Goal: Information Seeking & Learning: Find specific fact

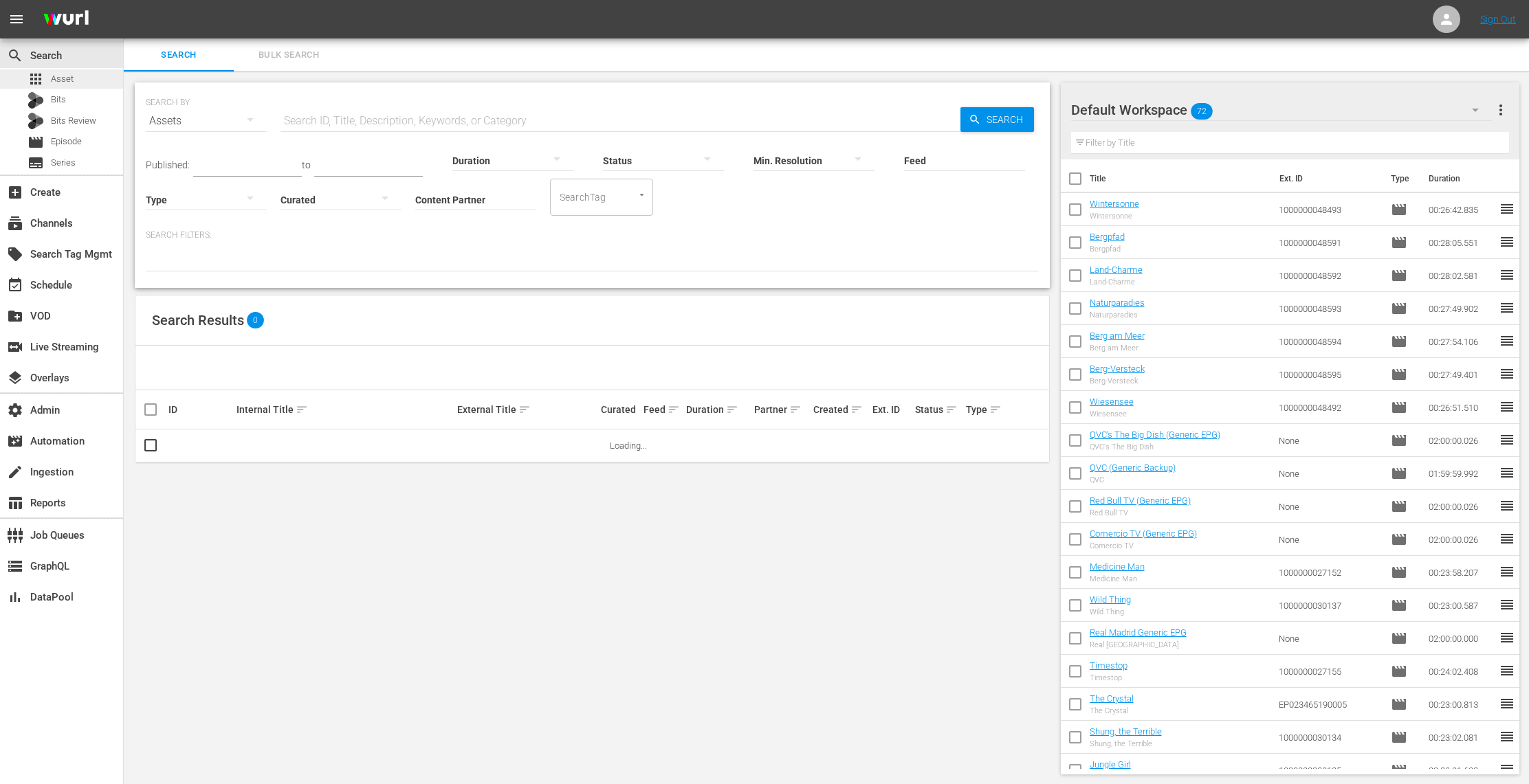
click at [84, 77] on div "apps Asset" at bounding box center [62, 78] width 123 height 19
click at [466, 192] on input "Content Partner" at bounding box center [475, 201] width 121 height 50
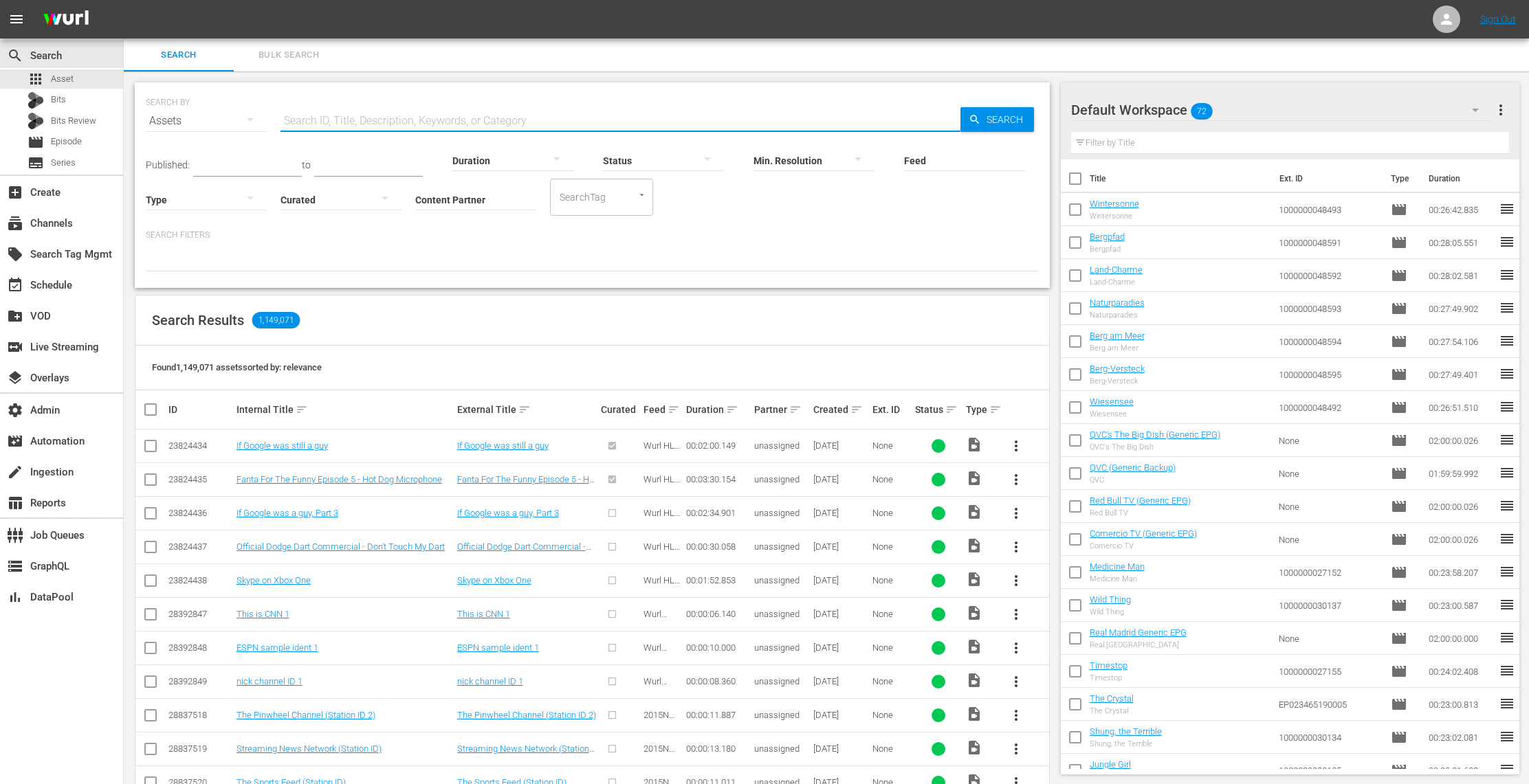
click at [390, 115] on input "text" at bounding box center [620, 121] width 680 height 33
paste input "Black Girl Magic"
type input "Black Girl Magic"
click at [465, 199] on input "Content Partner" at bounding box center [475, 201] width 121 height 50
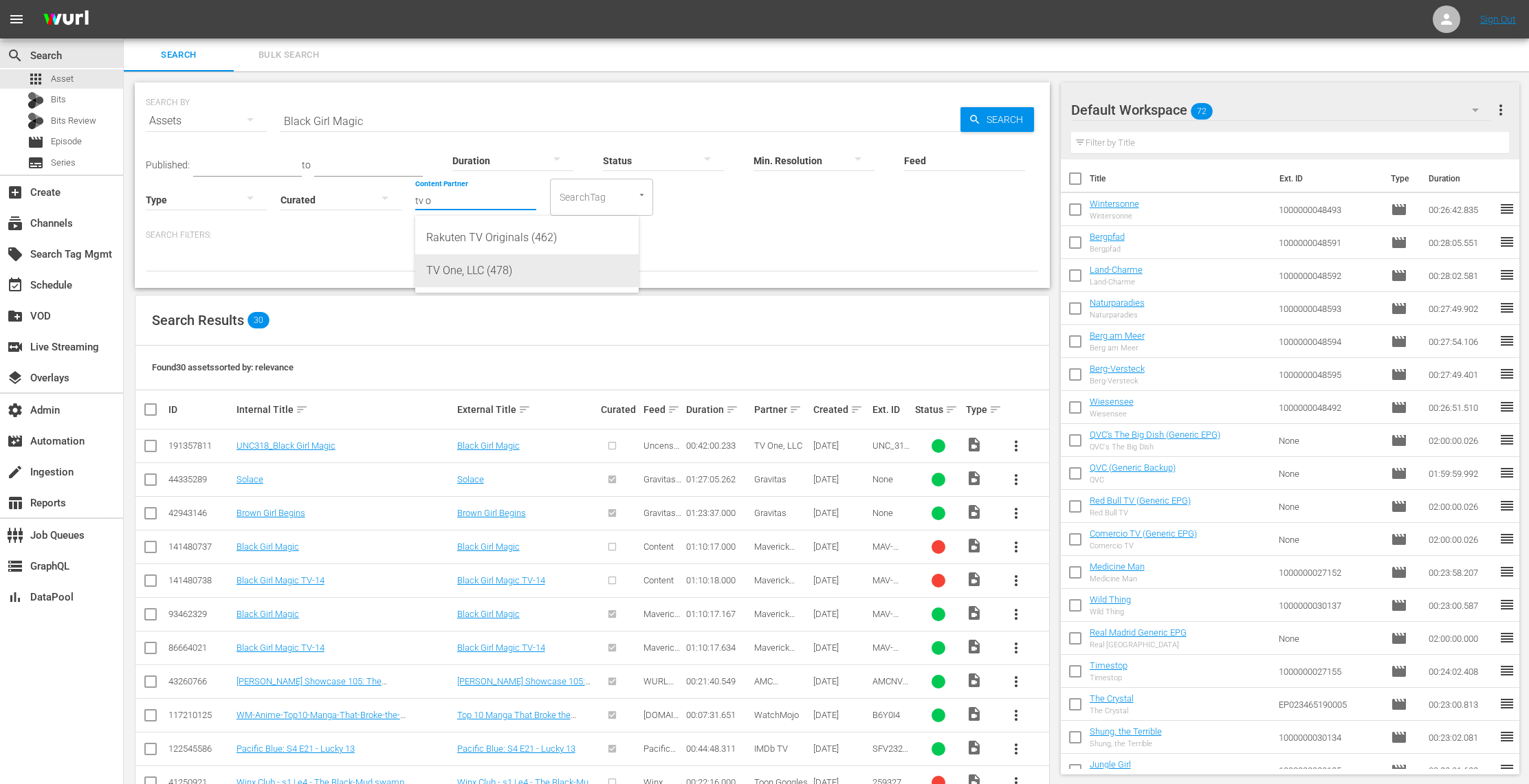
click at [530, 276] on div "TV One, LLC (478)" at bounding box center [527, 271] width 201 height 33
type input "TV One, LLC (478)"
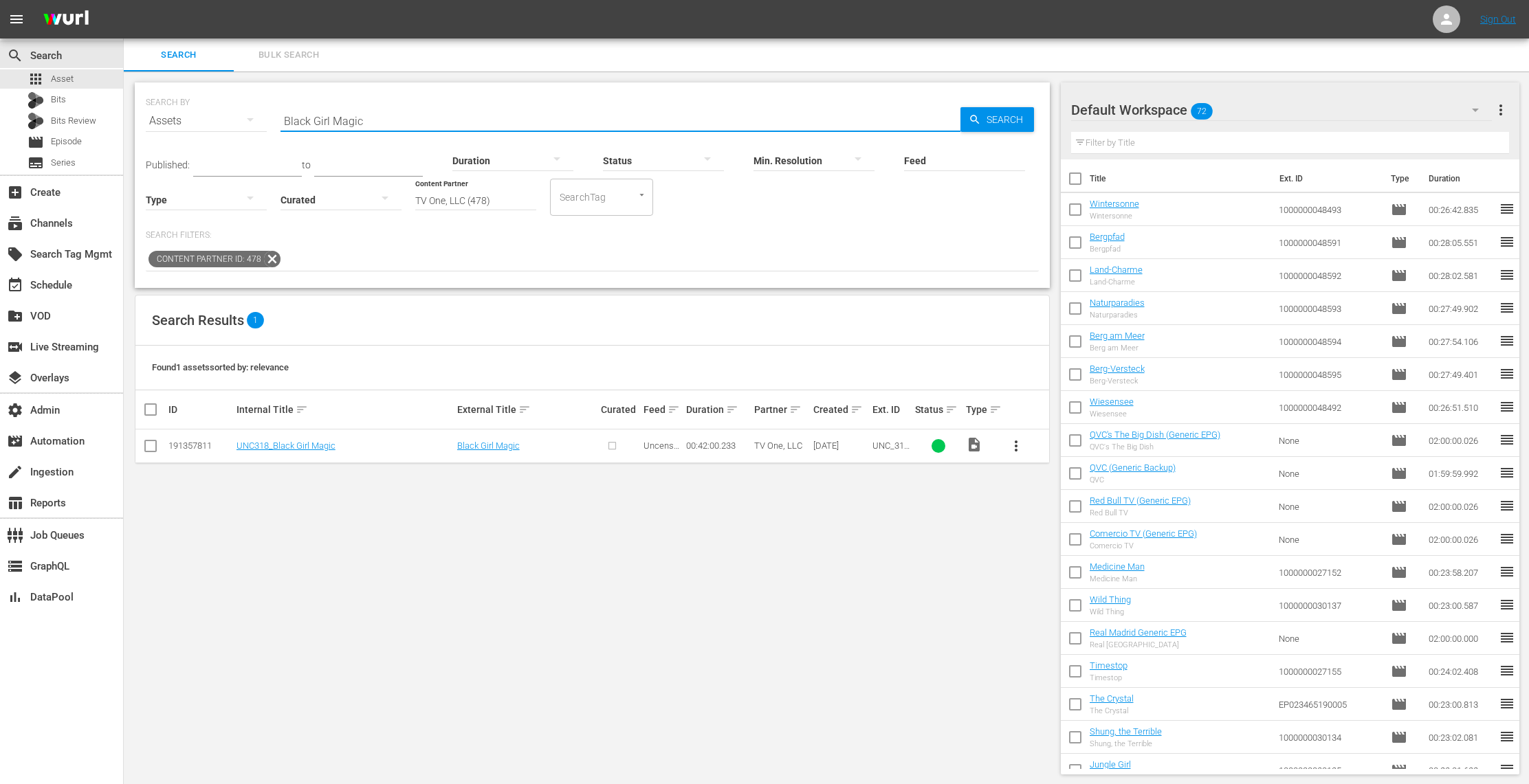
drag, startPoint x: 373, startPoint y: 119, endPoint x: 237, endPoint y: 116, distance: 136.0
click at [237, 116] on div "SEARCH BY Search By Assets Search ID, Title, Description, Keywords, or Category…" at bounding box center [592, 113] width 893 height 50
paste input "Angela Winbush"
drag, startPoint x: 331, startPoint y: 124, endPoint x: 264, endPoint y: 121, distance: 67.1
click at [264, 121] on div "SEARCH BY Search By Assets Search ID, Title, Description, Keywords, or Category…" at bounding box center [592, 113] width 893 height 50
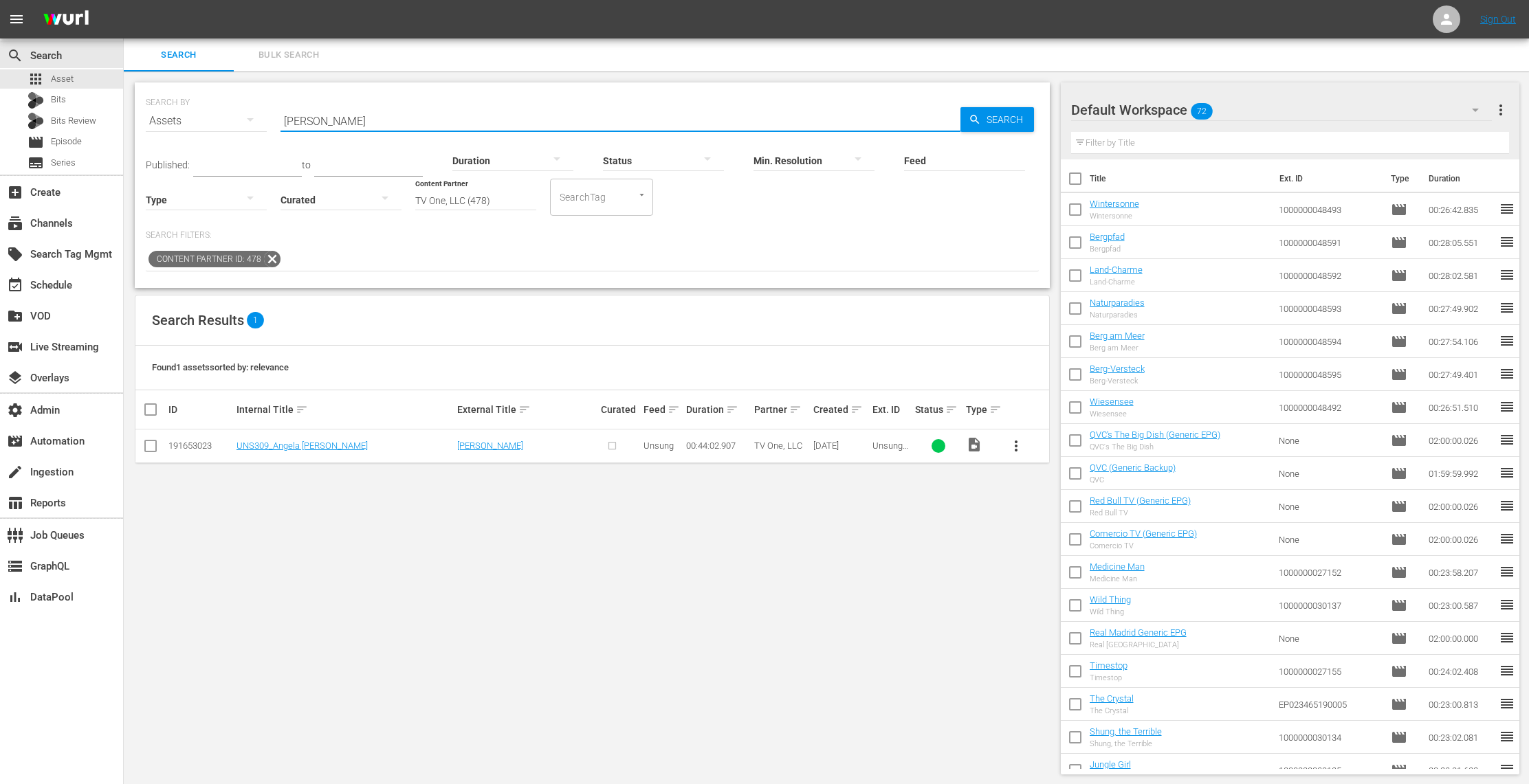
drag, startPoint x: 379, startPoint y: 131, endPoint x: 244, endPoint y: 121, distance: 135.4
click at [244, 121] on div "SEARCH BY Search By Assets Search ID, Title, Description, Keywords, or Category…" at bounding box center [592, 113] width 893 height 50
type input "betty"
drag, startPoint x: 327, startPoint y: 118, endPoint x: 219, endPoint y: 111, distance: 108.2
click at [219, 111] on div "SEARCH BY Search By Assets Search ID, Title, Description, Keywords, or Category…" at bounding box center [592, 113] width 893 height 50
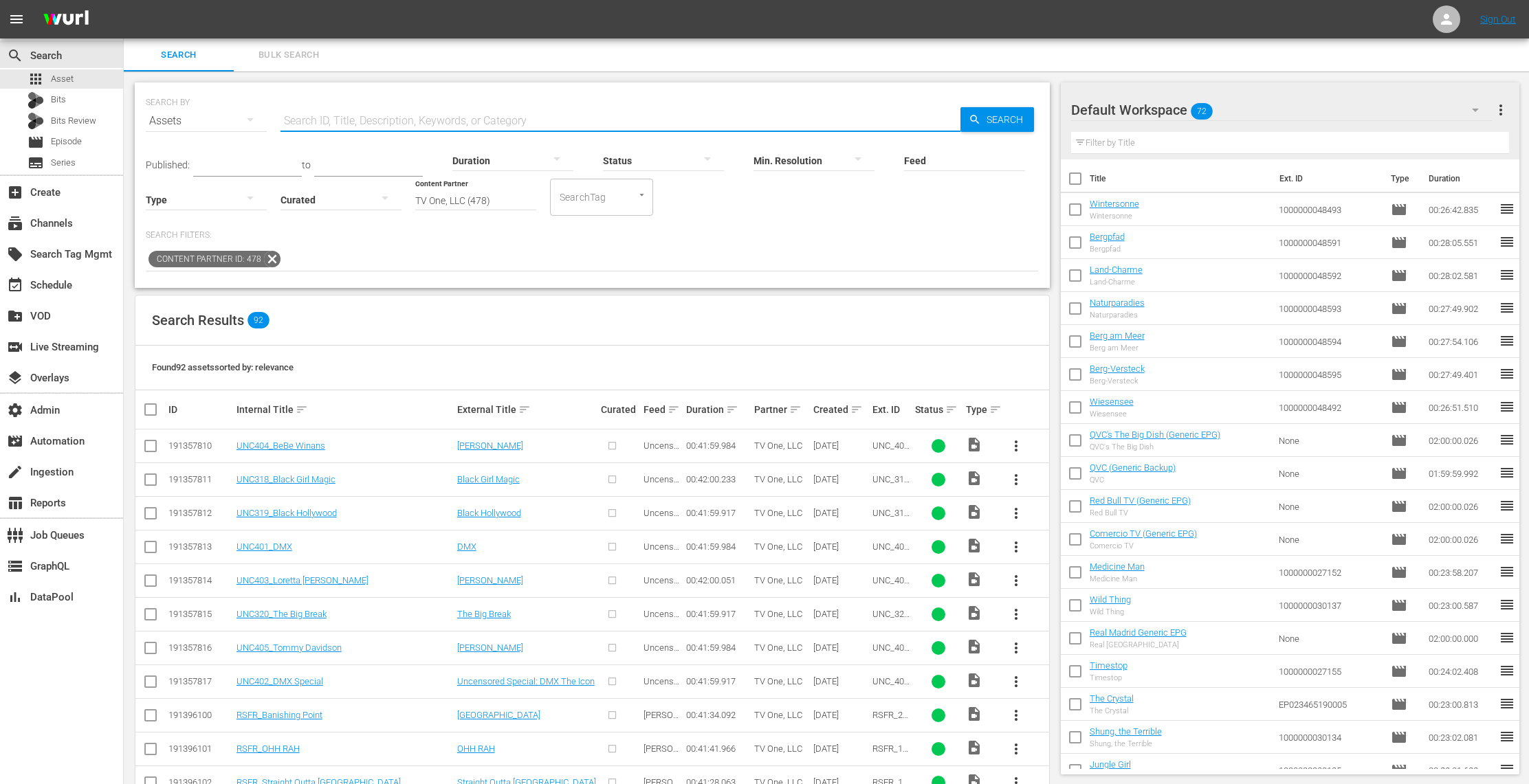
paste input "Lil Rel"
click at [1006, 120] on span "Search" at bounding box center [1008, 120] width 53 height 25
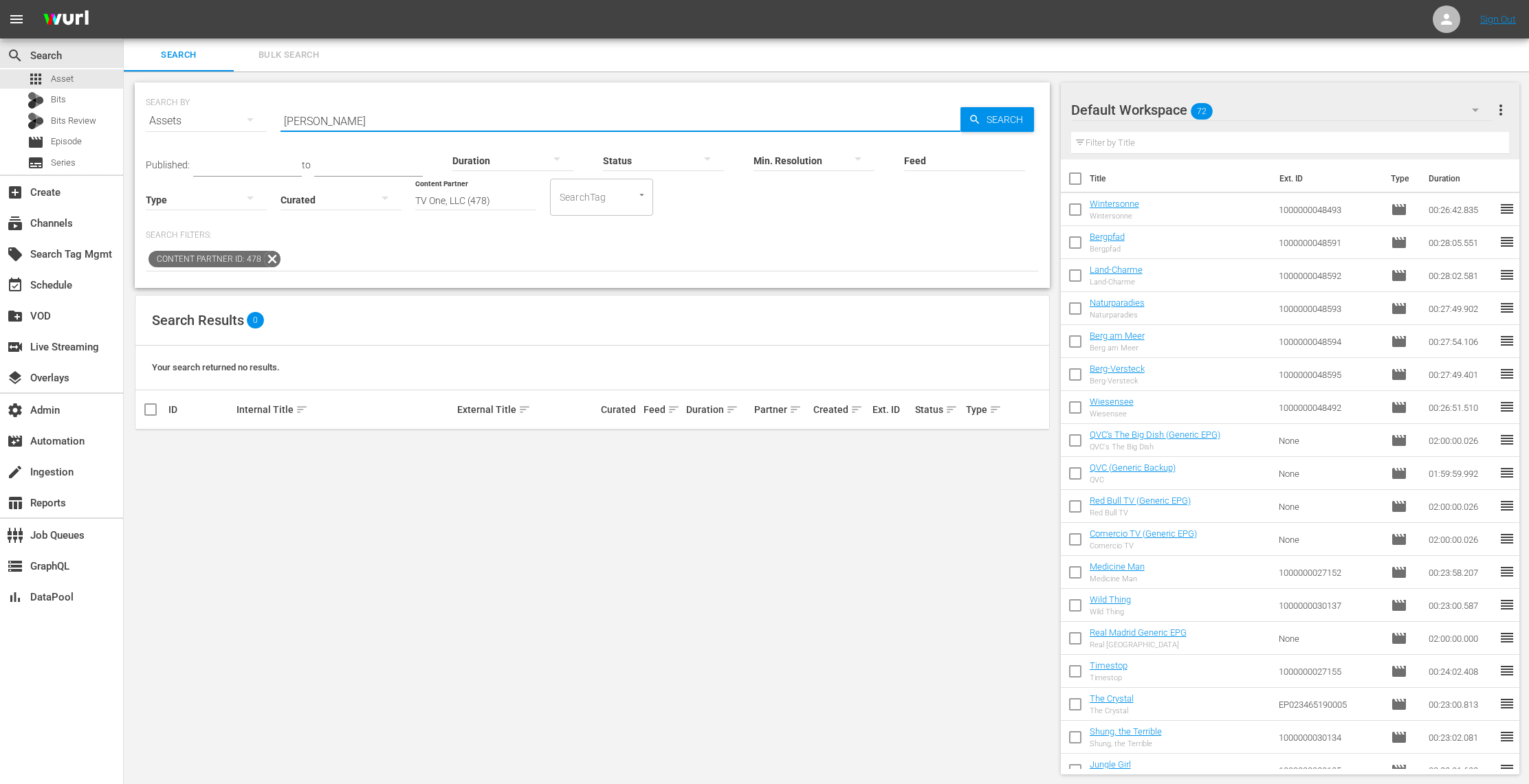
paste input "Klymaxx"
drag, startPoint x: 328, startPoint y: 117, endPoint x: 253, endPoint y: 108, distance: 75.5
click at [253, 108] on div "SEARCH BY Search By Assets Search ID, Title, Description, Keywords, or Category…" at bounding box center [592, 113] width 893 height 50
click at [1018, 117] on span "Search" at bounding box center [1008, 120] width 53 height 25
paste input "Illusion of Love"
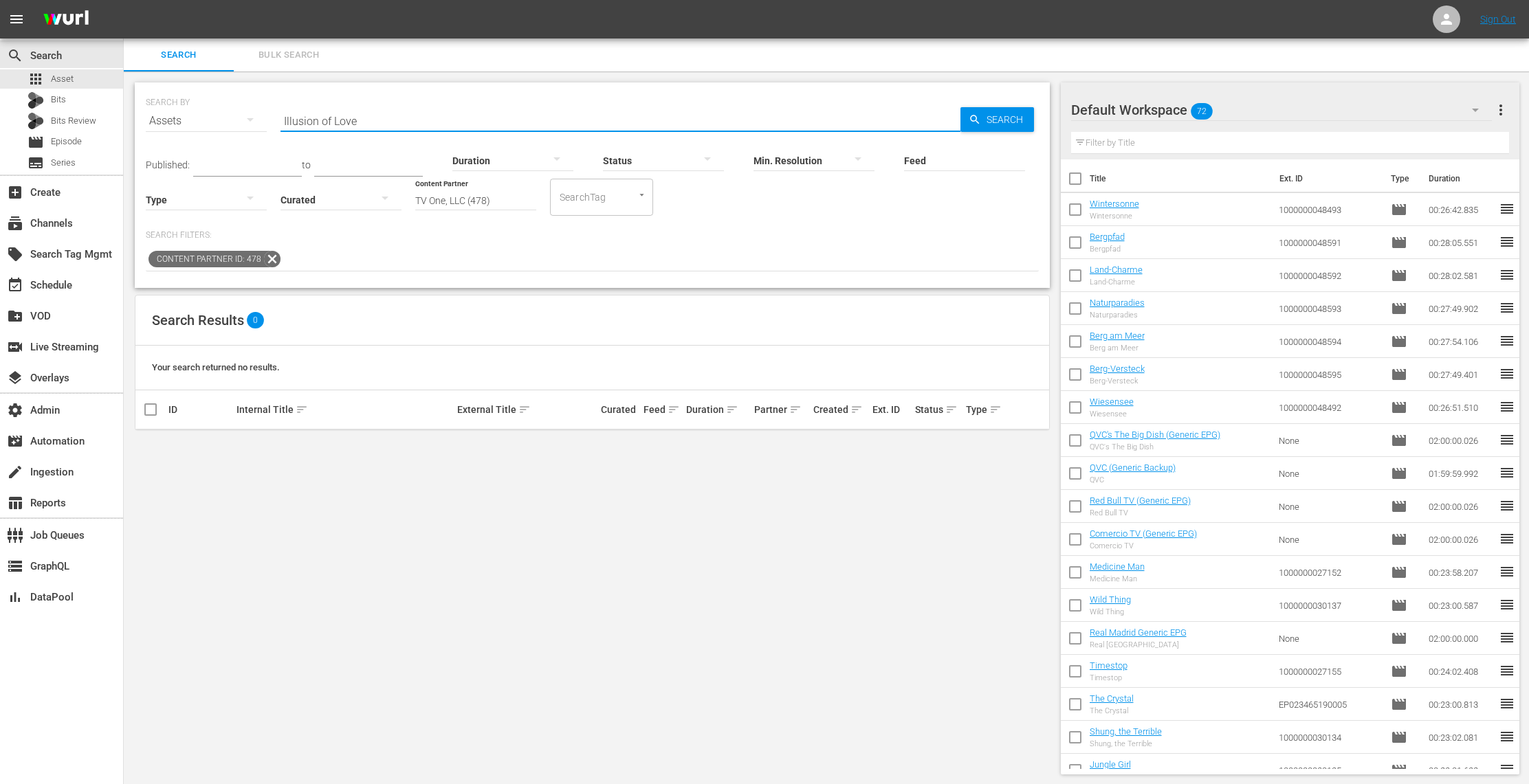
drag, startPoint x: 347, startPoint y: 117, endPoint x: 257, endPoint y: 115, distance: 90.0
click at [257, 115] on div "SEARCH BY Search By Assets Search ID, Title, Description, Keywords, or Category…" at bounding box center [592, 113] width 893 height 50
click at [1010, 123] on span "Search" at bounding box center [1008, 120] width 53 height 25
paste input "Bullets on Bourbon Street"
drag, startPoint x: 371, startPoint y: 125, endPoint x: 282, endPoint y: 117, distance: 89.4
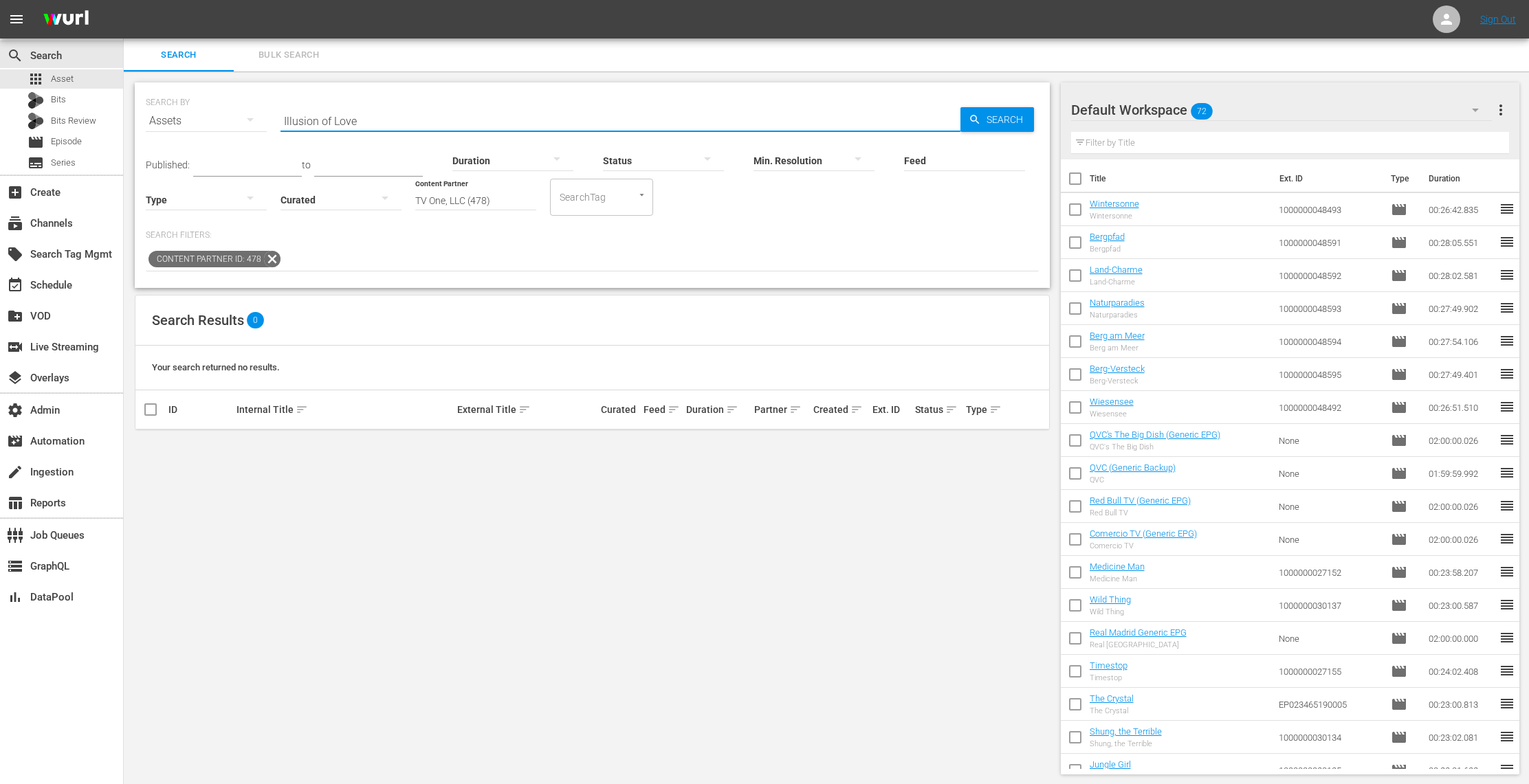
click at [232, 118] on div "SEARCH BY Search By Assets Search ID, Title, Description, Keywords, or Category…" at bounding box center [592, 113] width 893 height 50
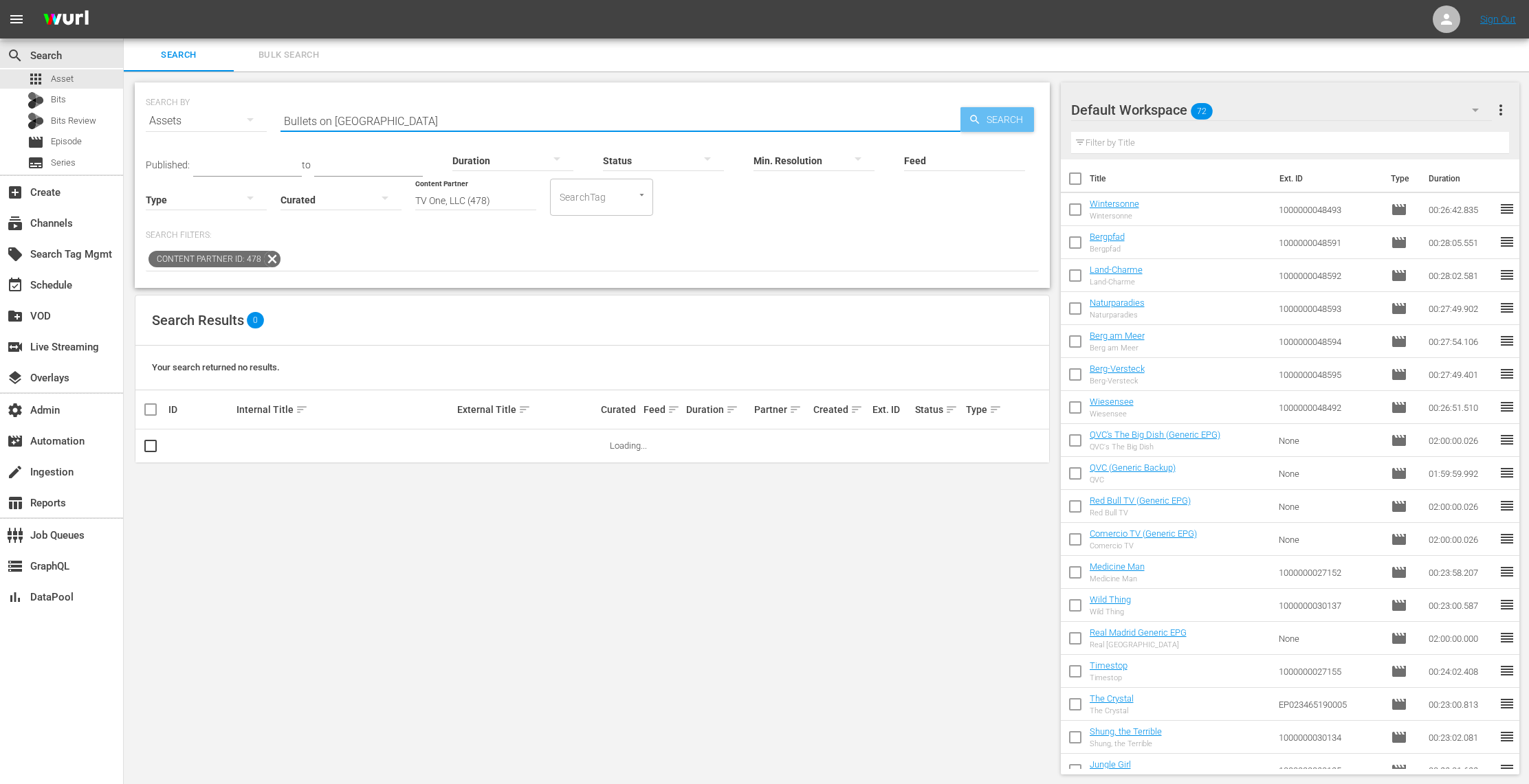
click at [1014, 122] on span "Search" at bounding box center [1008, 120] width 53 height 25
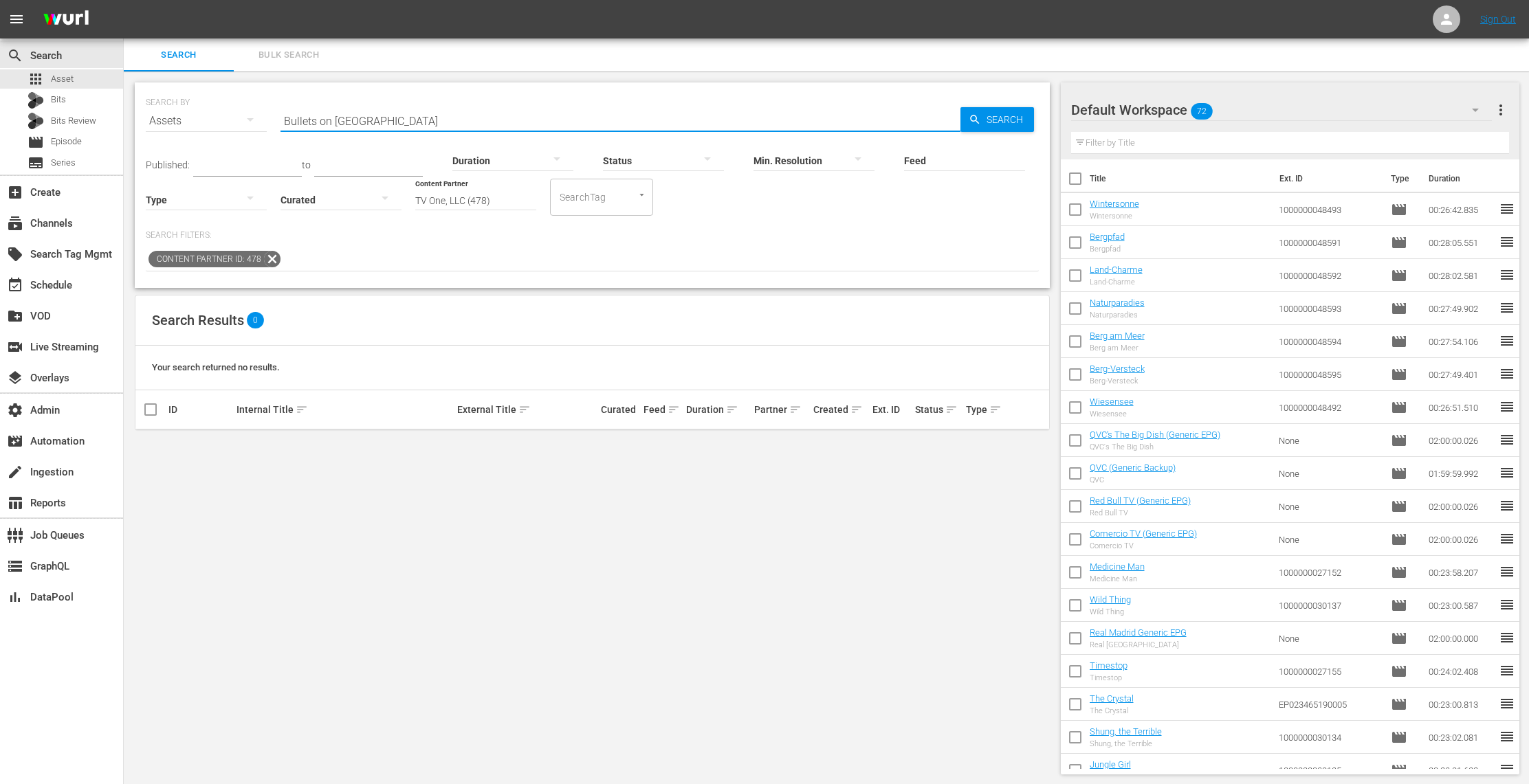
paste input "Deadly Dispatch"
drag, startPoint x: 420, startPoint y: 120, endPoint x: 239, endPoint y: 117, distance: 181.0
click at [239, 117] on div "SEARCH BY Search By Assets Search ID, Title, Description, Keywords, or Category…" at bounding box center [592, 113] width 893 height 50
click at [1002, 124] on span "Search" at bounding box center [1008, 120] width 53 height 25
drag, startPoint x: 381, startPoint y: 121, endPoint x: 220, endPoint y: 111, distance: 161.3
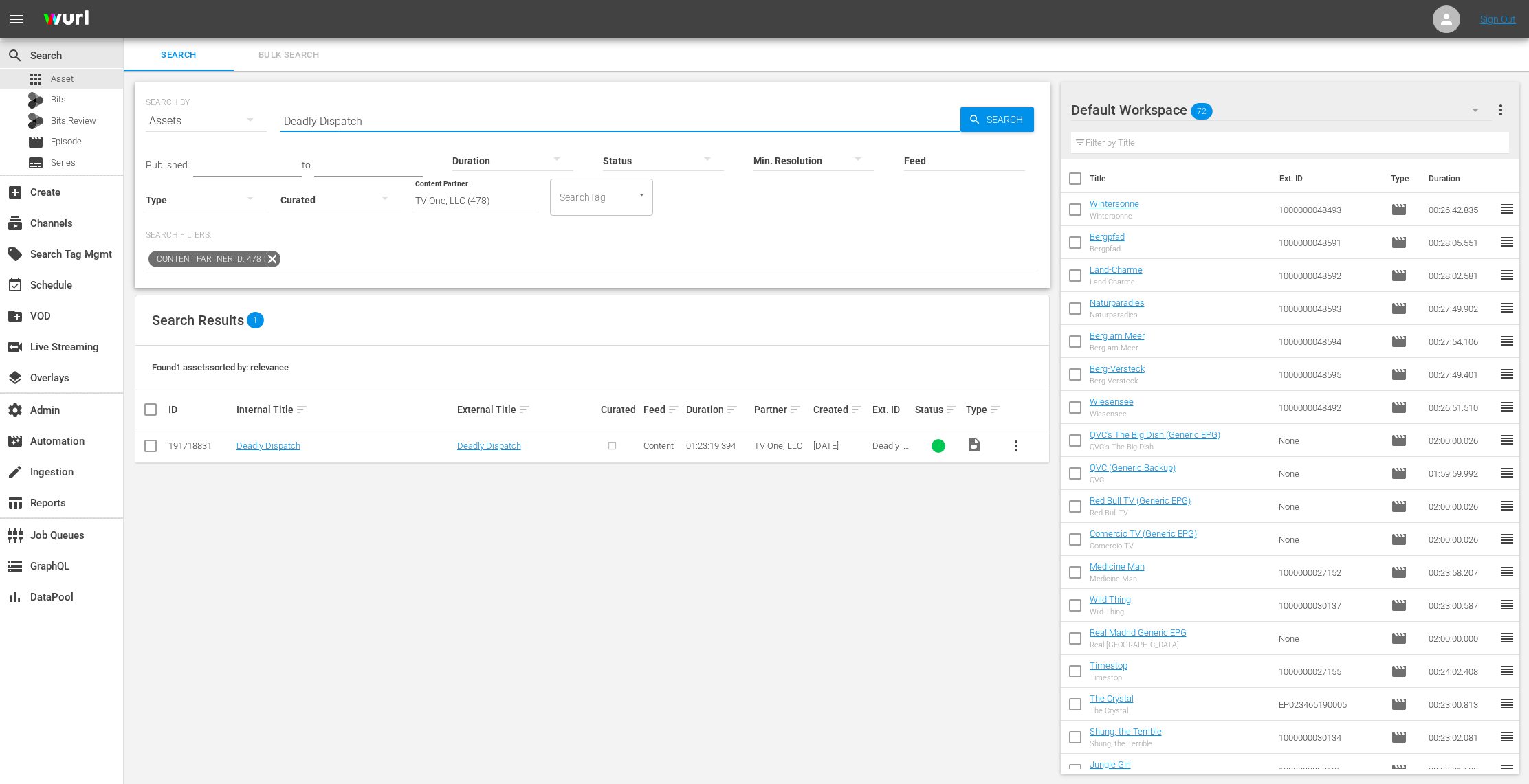
click at [220, 111] on div "SEARCH BY Search By Assets Search ID, Title, Description, Keywords, or Category…" at bounding box center [592, 113] width 893 height 50
drag, startPoint x: 375, startPoint y: 114, endPoint x: 246, endPoint y: 107, distance: 129.2
click at [246, 107] on div "SEARCH BY Search By Assets Search ID, Title, Description, Keywords, or Category…" at bounding box center [592, 113] width 893 height 50
drag, startPoint x: 408, startPoint y: 127, endPoint x: 219, endPoint y: 117, distance: 189.3
click at [219, 117] on div "SEARCH BY Search By Assets Search ID, Title, Description, Keywords, or Category…" at bounding box center [592, 113] width 893 height 50
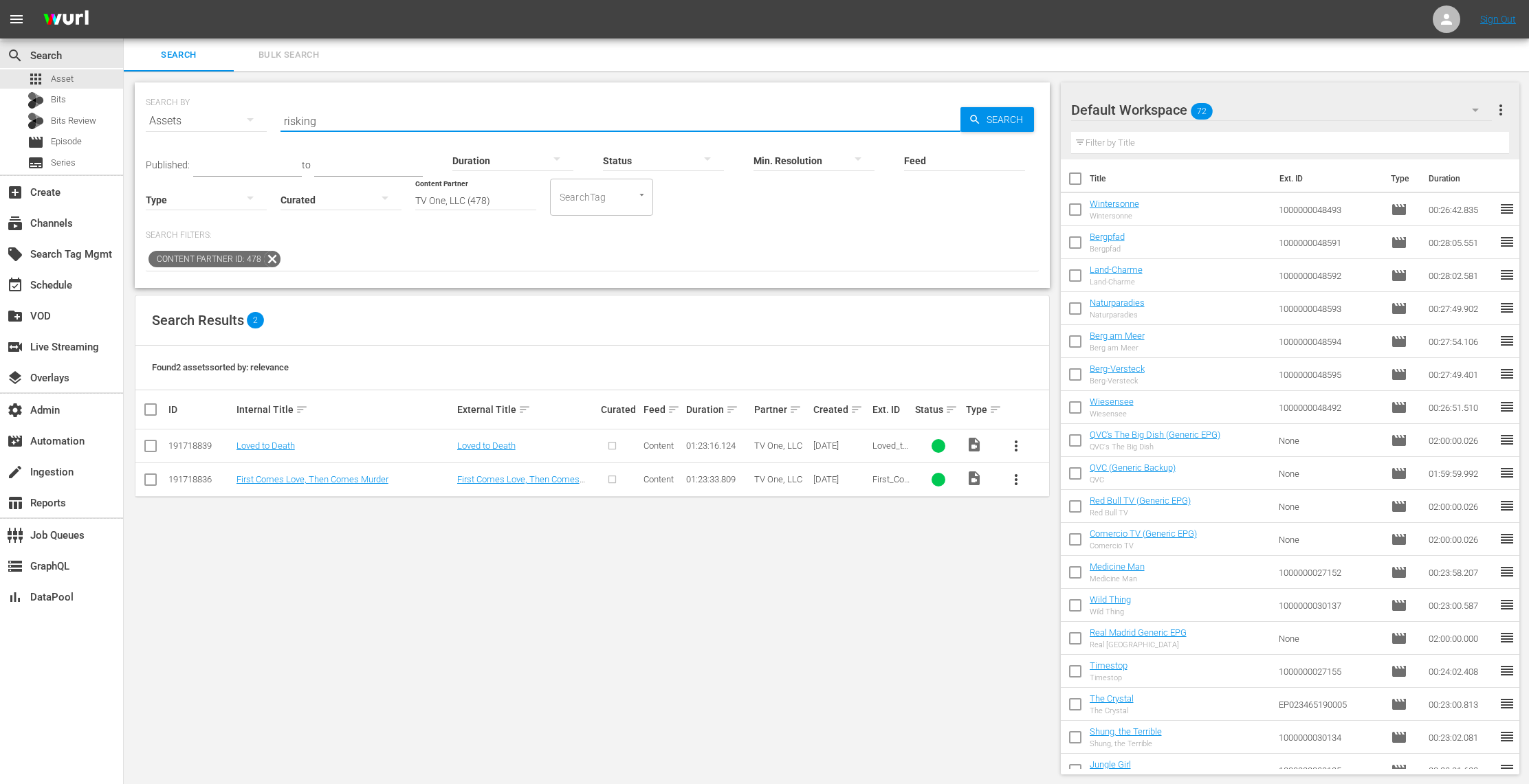
type input "risking"
